Goal: Task Accomplishment & Management: Complete application form

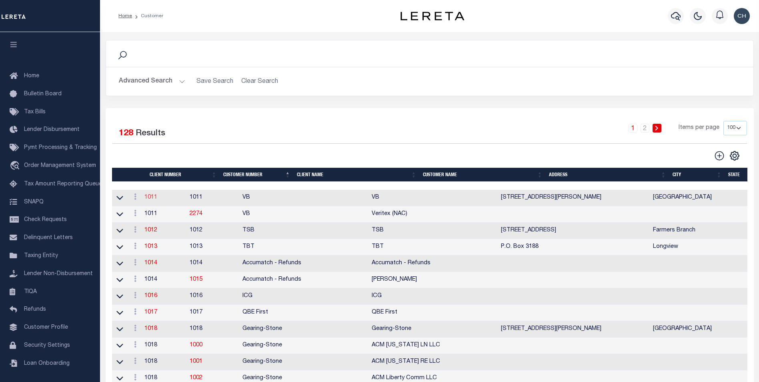
click at [154, 200] on link "1011" at bounding box center [150, 197] width 13 height 6
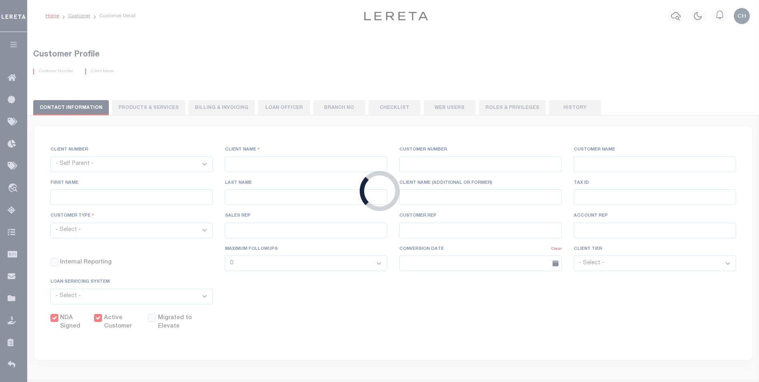
select select
type input "VB"
type input "1011"
type input "VB"
type input "Guy"
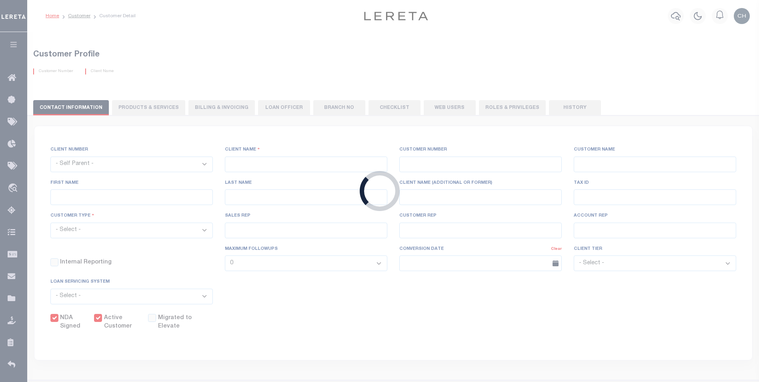
type input "[GEOGRAPHIC_DATA]"
select select "Mixed Portfolio"
type input "[PERSON_NAME]"
type input "[DATE]"
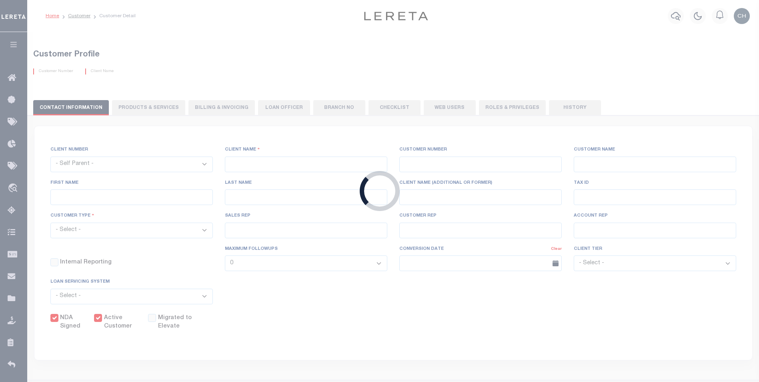
select select "Tier 3"
checkbox input "true"
select select
type textarea "$5 parcel fee for each parcel greater than 4."
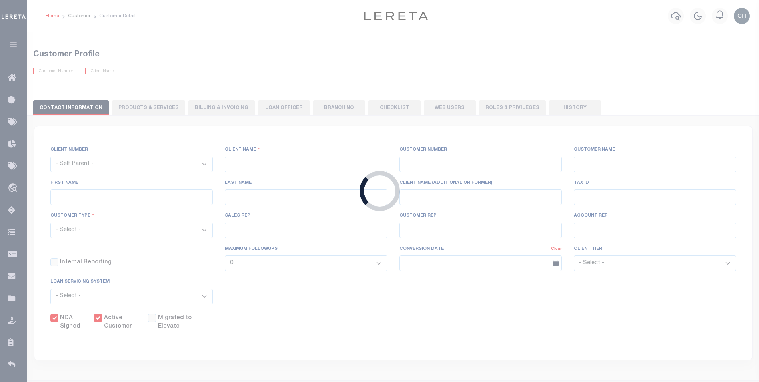
type input "0"
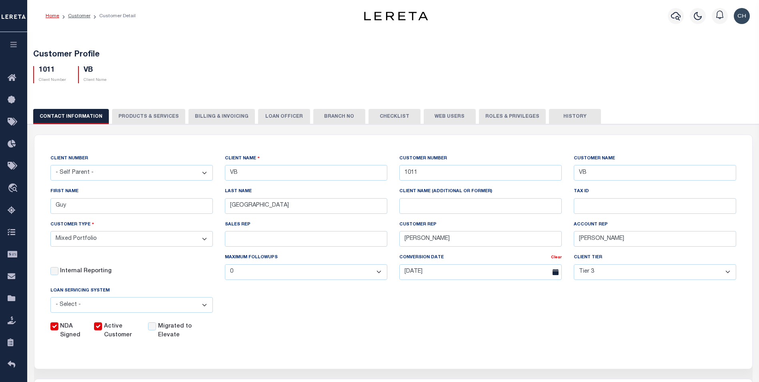
click at [128, 118] on button "PRODUCTS & SERVICES" at bounding box center [148, 116] width 73 height 15
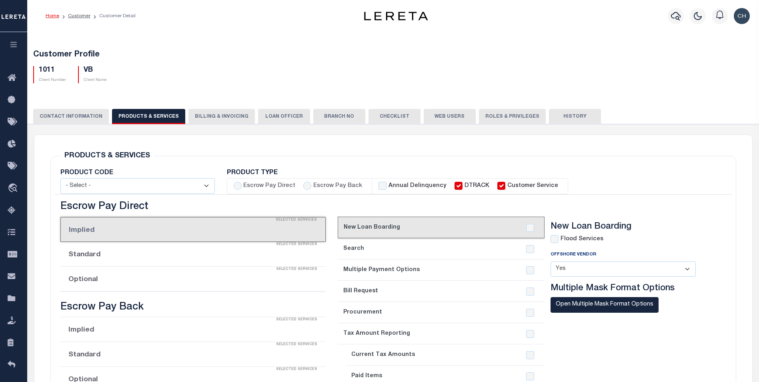
select select "STX"
radio input "true"
checkbox input "true"
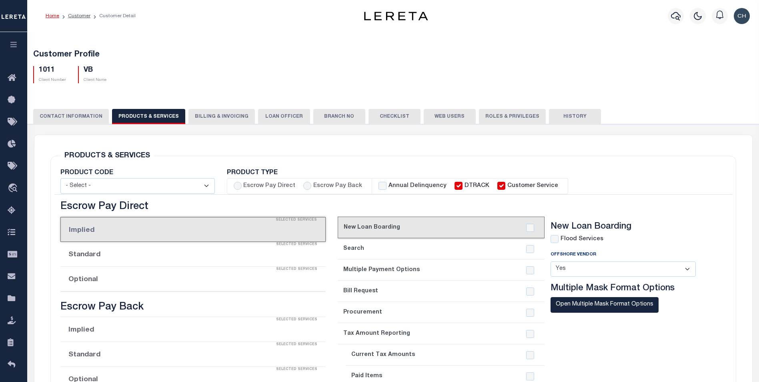
checkbox input "true"
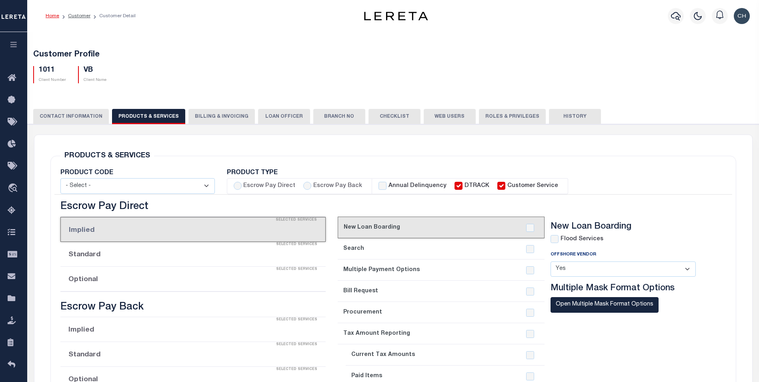
checkbox input "true"
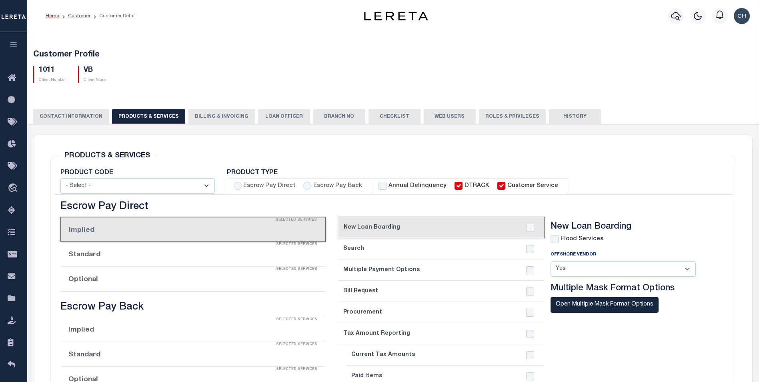
checkbox input "true"
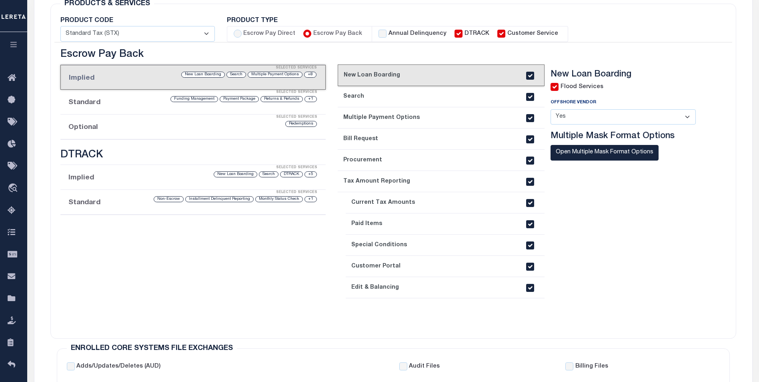
scroll to position [80, 0]
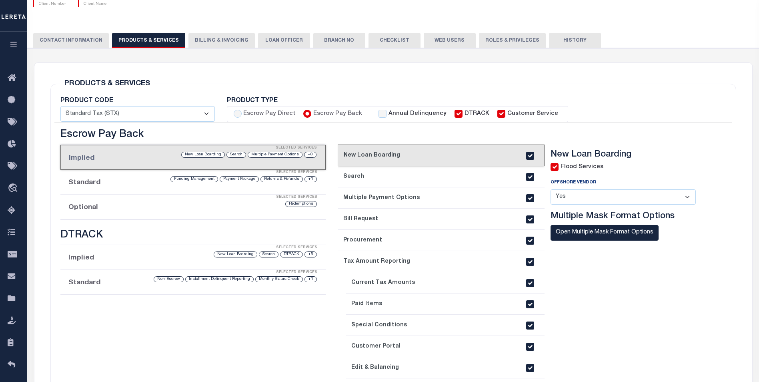
click at [78, 205] on li "Optional Selected Services Redemptions" at bounding box center [192, 206] width 265 height 25
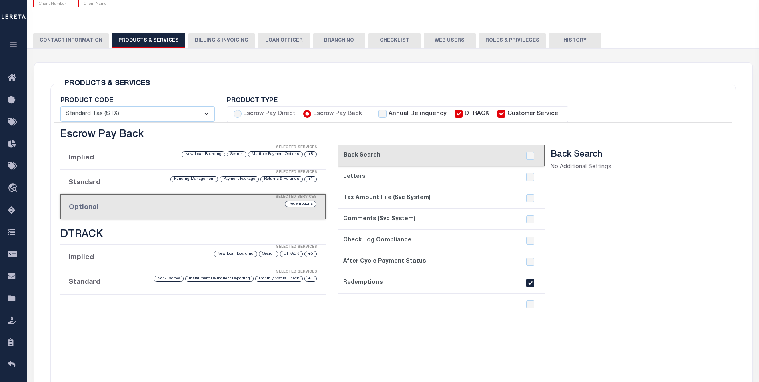
click at [134, 198] on div "Selected Services" at bounding box center [201, 197] width 264 height 16
click at [91, 162] on li "Implied Selected Services +8 Multiple Payment Options Search New Loan Boarding" at bounding box center [192, 157] width 265 height 25
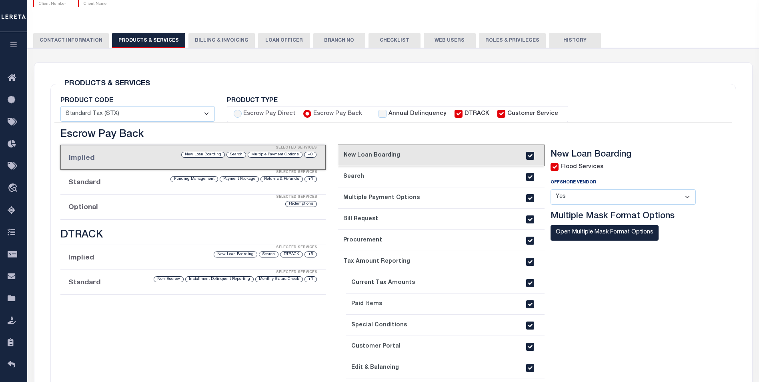
click at [89, 186] on li "Standard Selected Services +1 Returns & Refunds Payment Package Funding Managem…" at bounding box center [192, 182] width 265 height 25
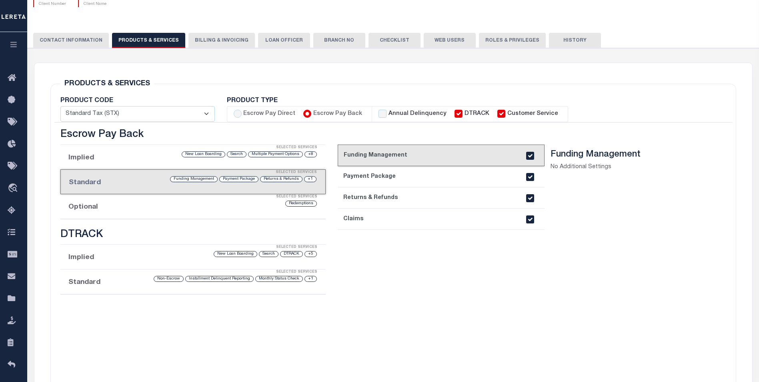
click at [103, 208] on li "Optional Selected Services Redemptions" at bounding box center [192, 206] width 265 height 25
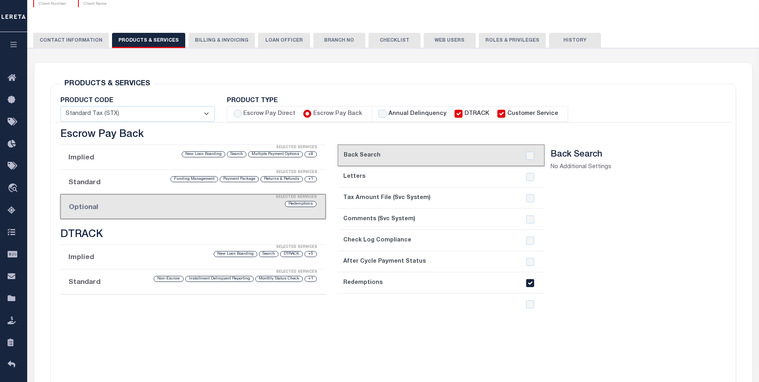
click at [391, 304] on div "current step: 1. Back Search 2. Letters 3. Tax Amount File (Svc System) 4. Comm…" at bounding box center [441, 276] width 207 height 264
